Goal: Check status

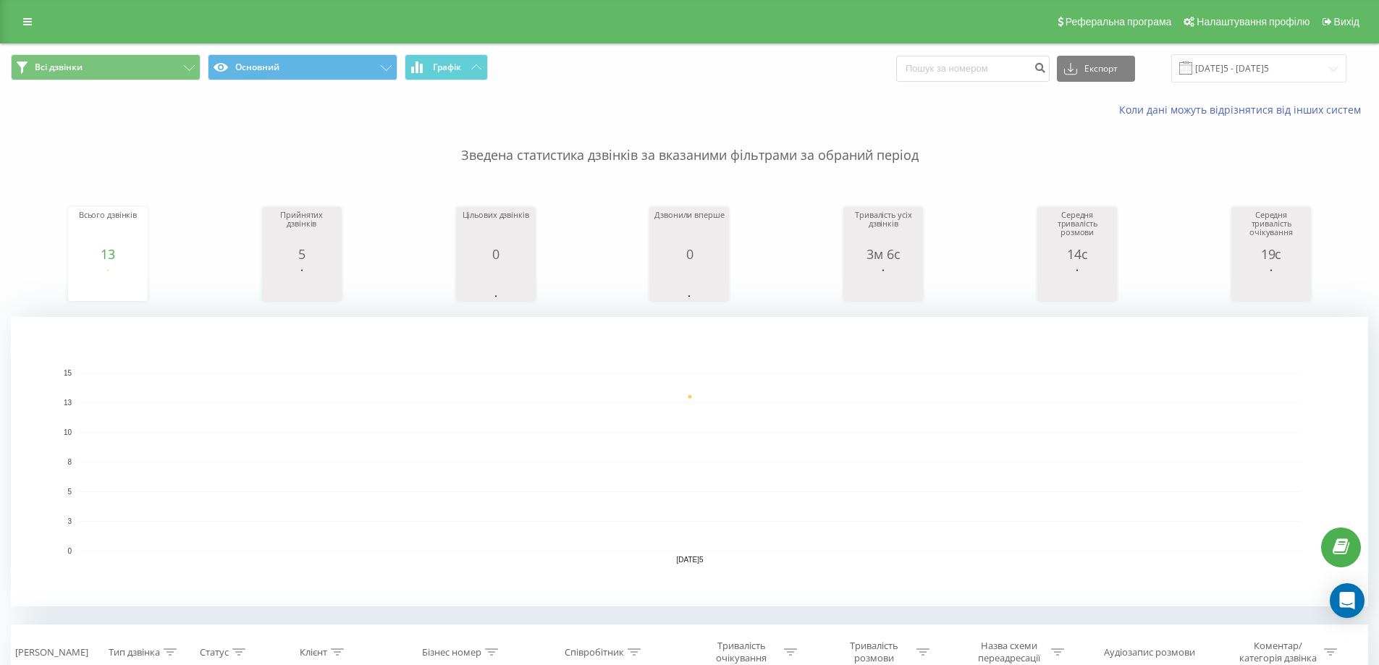
click at [514, 584] on rect "A chart." at bounding box center [689, 462] width 1357 height 290
